Goal: Information Seeking & Learning: Learn about a topic

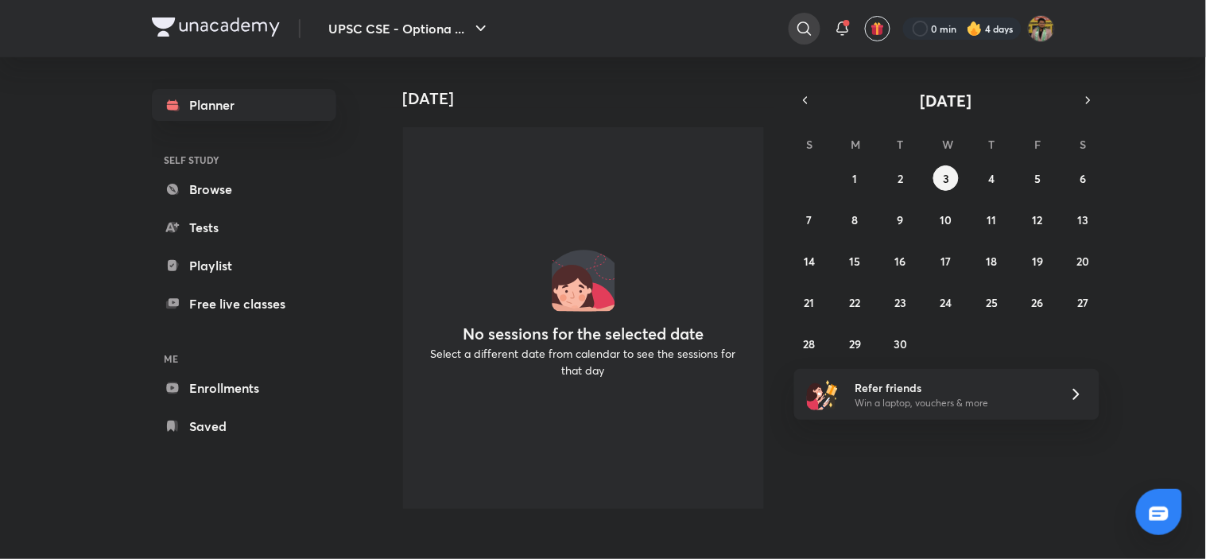
click at [799, 25] on icon at bounding box center [804, 28] width 19 height 19
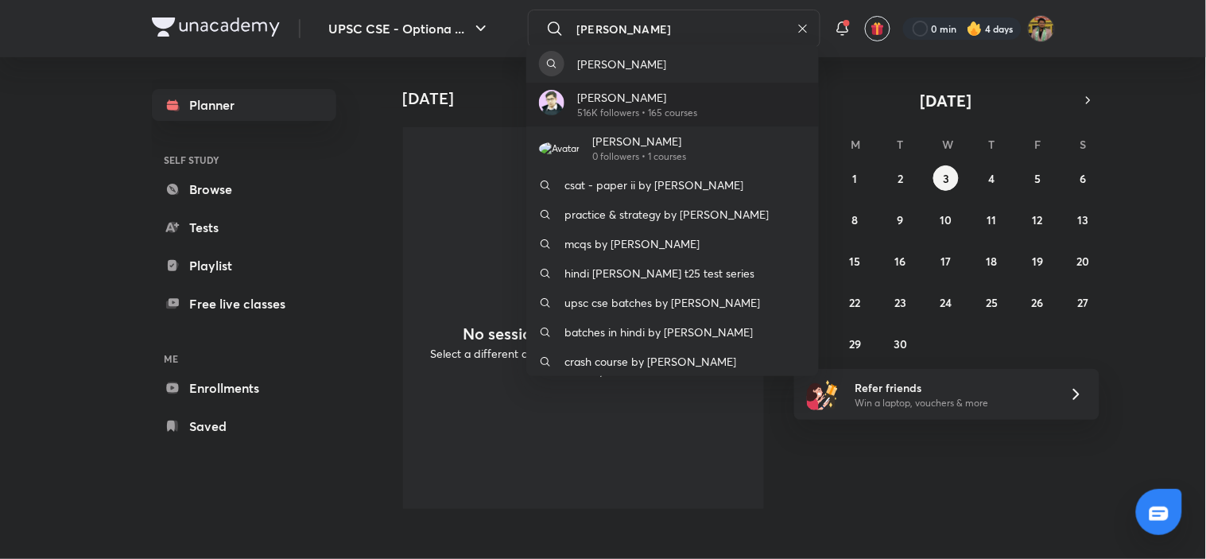
type input "[PERSON_NAME]"
click at [726, 97] on div "[PERSON_NAME] 516K followers • 165 courses" at bounding box center [672, 105] width 292 height 44
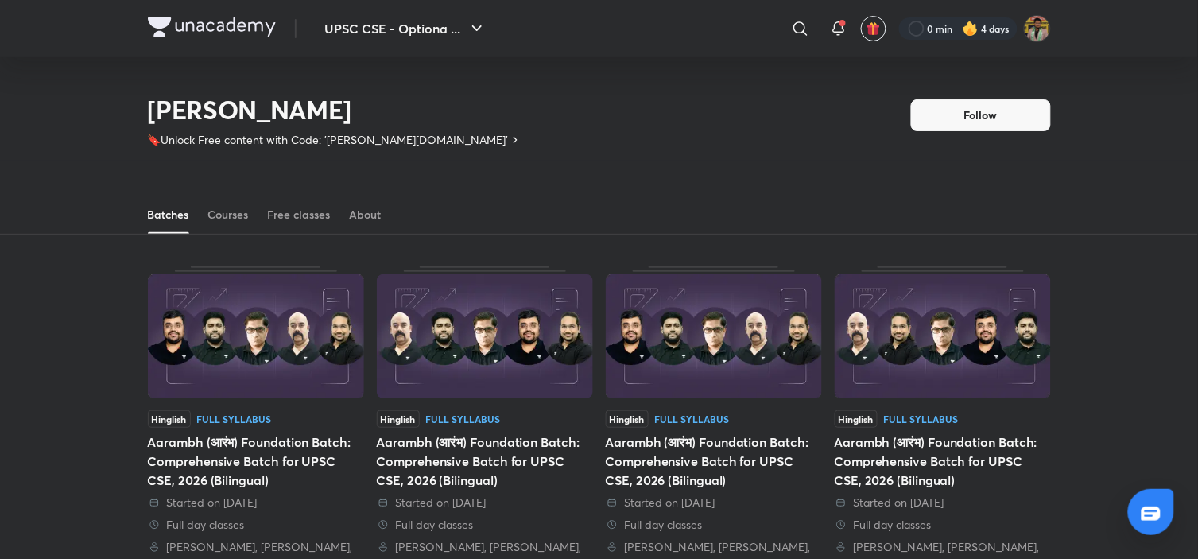
scroll to position [70, 0]
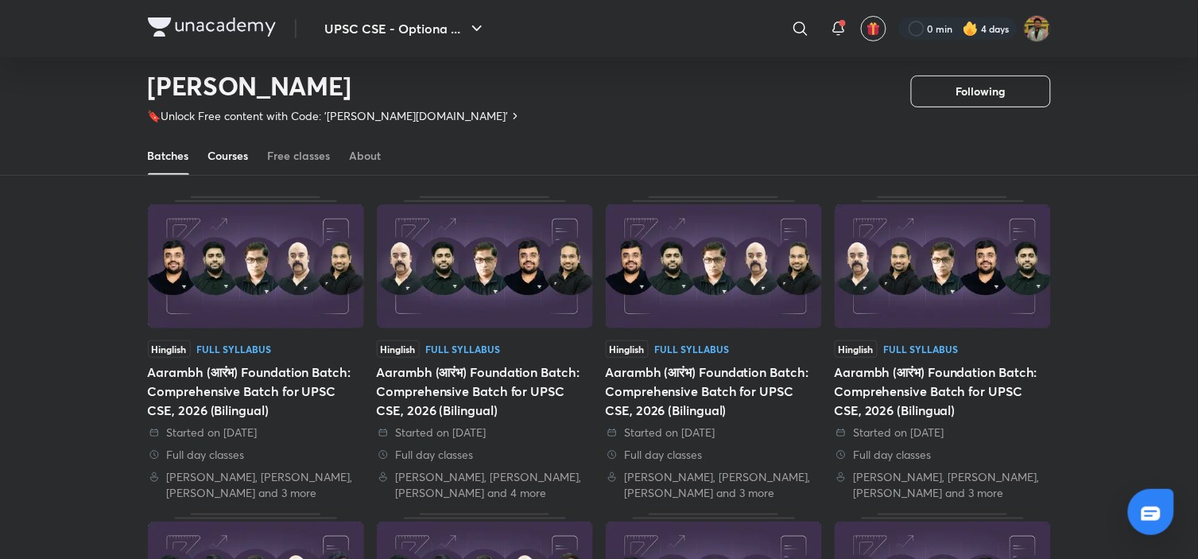
click at [226, 157] on div "Courses" at bounding box center [228, 156] width 41 height 16
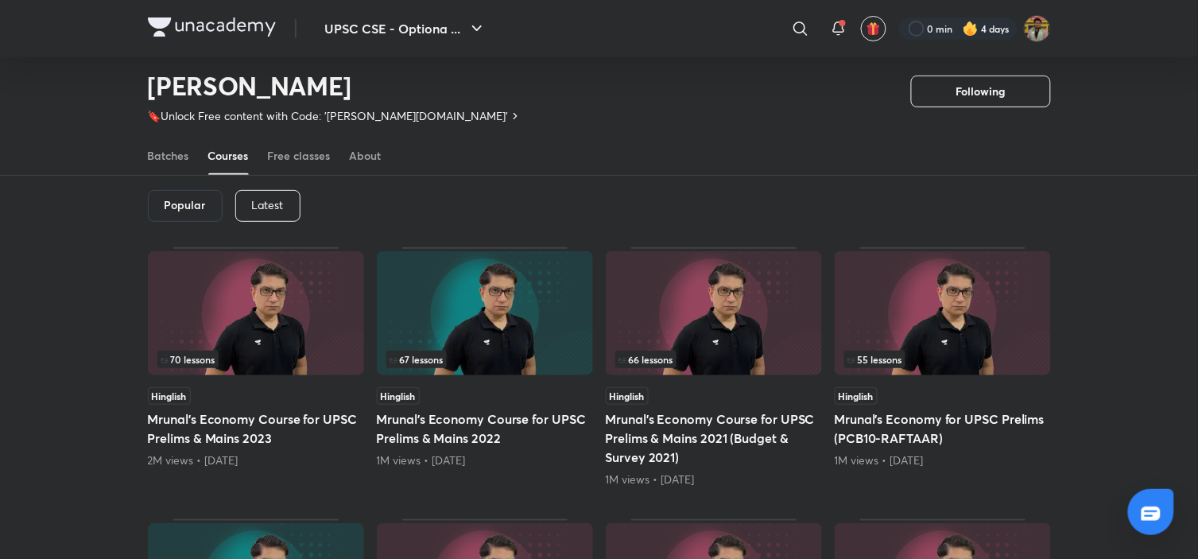
click at [270, 199] on p "Latest" at bounding box center [268, 205] width 32 height 13
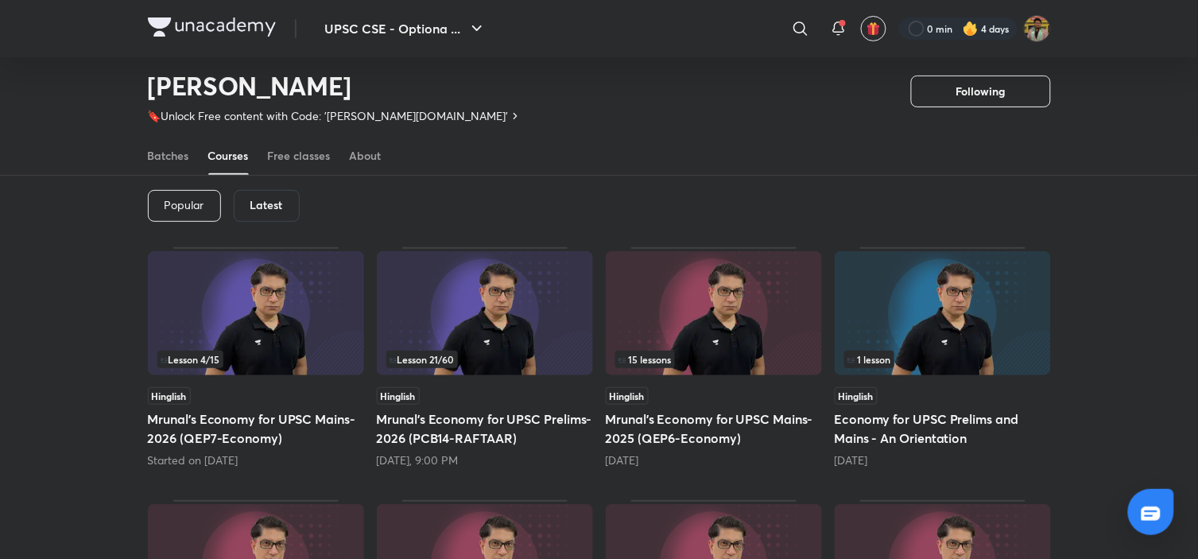
click at [504, 355] on div "Lesson 21 / 60" at bounding box center [484, 358] width 197 height 17
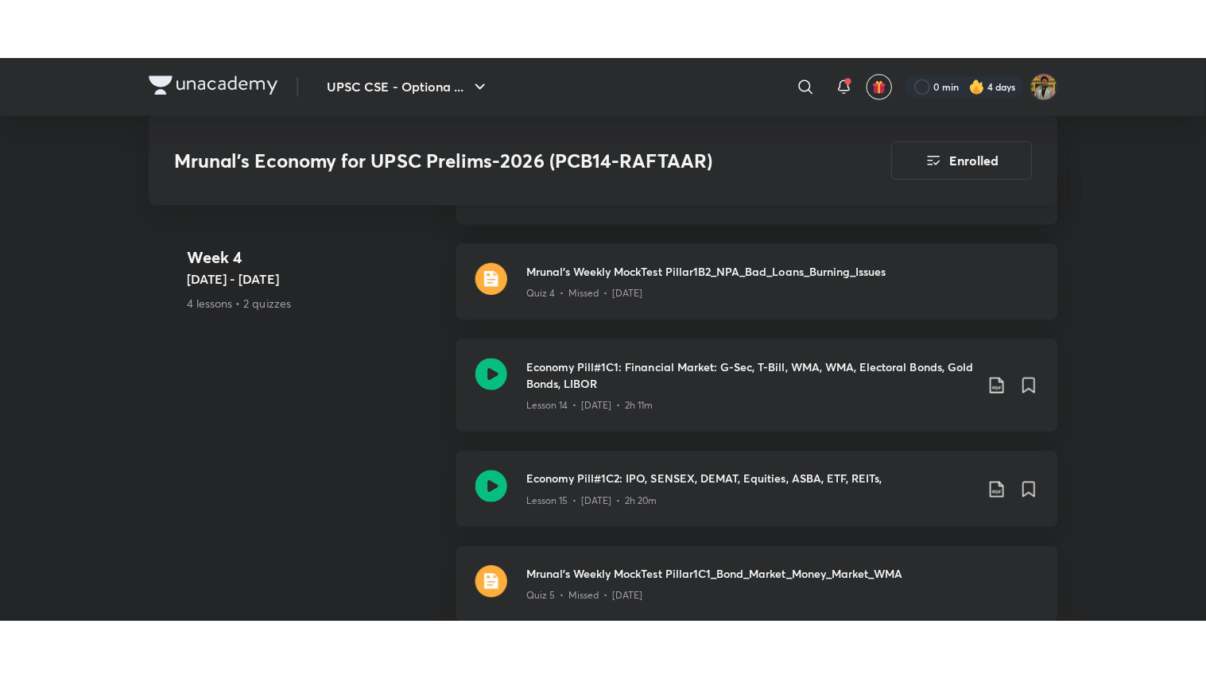
scroll to position [2632, 0]
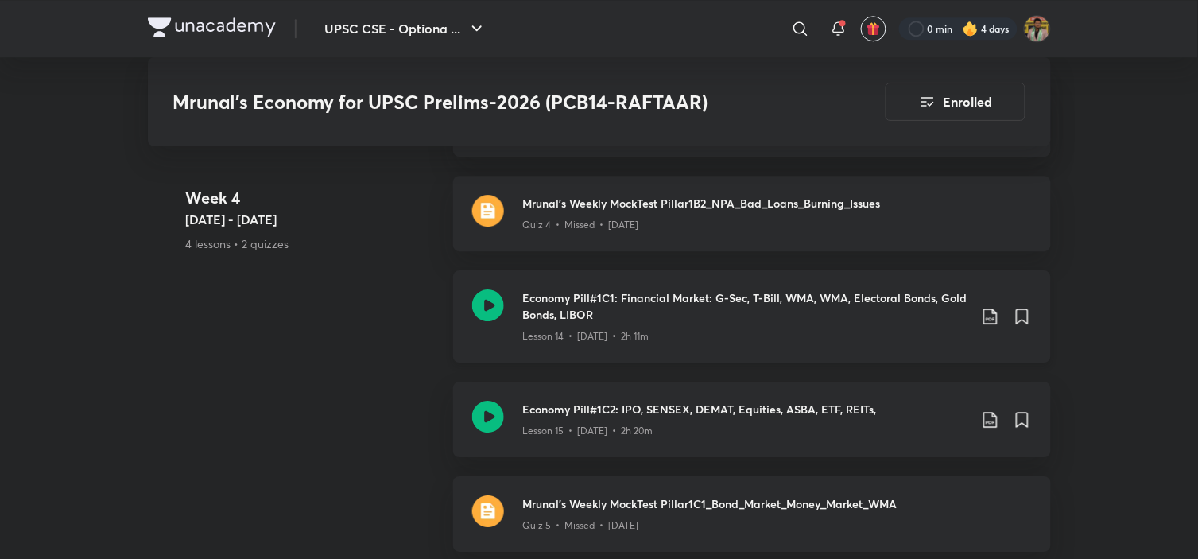
click at [652, 343] on div "Lesson 14 • [DATE] • 2h 11m" at bounding box center [745, 333] width 445 height 21
